Goal: Information Seeking & Learning: Learn about a topic

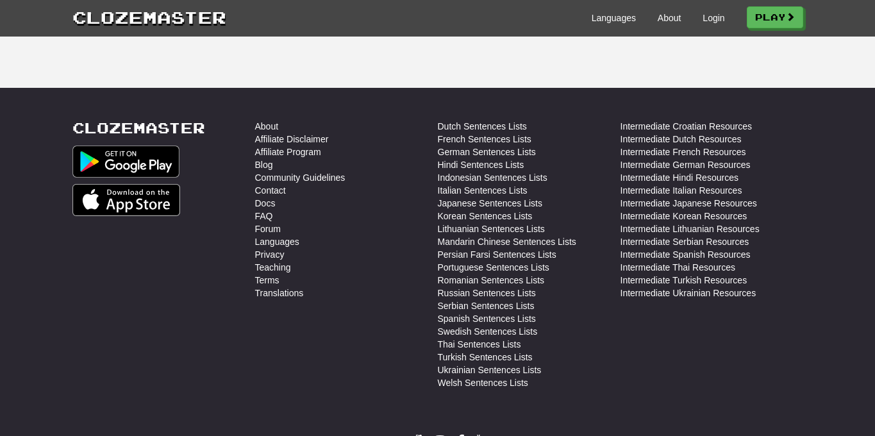
scroll to position [3124, 0]
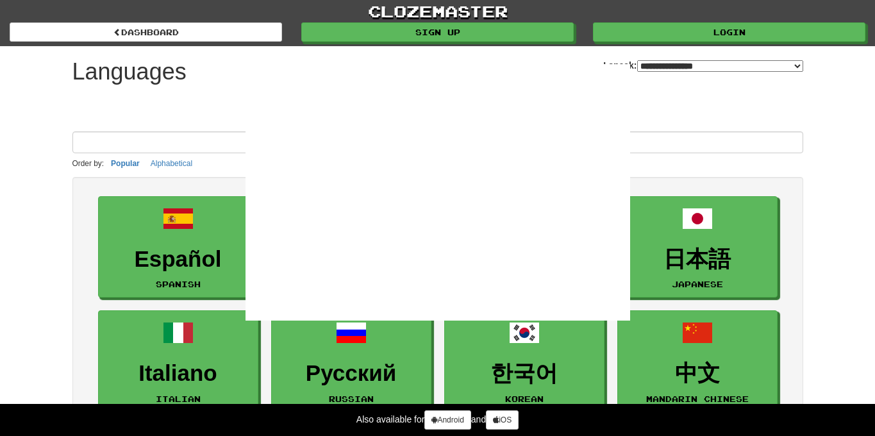
select select "*******"
